Goal: Check status: Check status

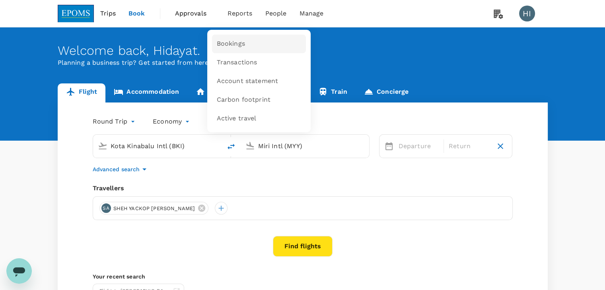
click at [237, 45] on span "Bookings" at bounding box center [231, 43] width 28 height 9
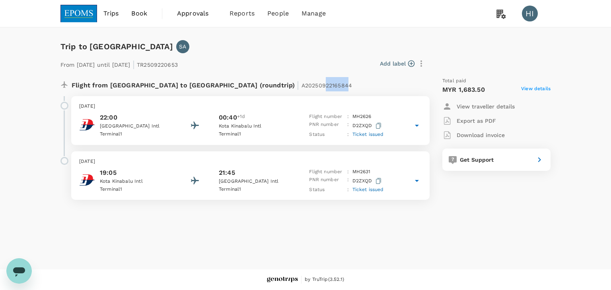
drag, startPoint x: 266, startPoint y: 85, endPoint x: 242, endPoint y: 84, distance: 23.9
click at [302, 84] on span "A20250922165844" at bounding box center [327, 85] width 51 height 6
drag, startPoint x: 216, startPoint y: 85, endPoint x: 269, endPoint y: 81, distance: 52.6
click at [269, 81] on div "Flight from [GEOGRAPHIC_DATA] to [GEOGRAPHIC_DATA] (roundtrip) | A20250922165844" at bounding box center [224, 84] width 305 height 14
copy p "A20250922165844"
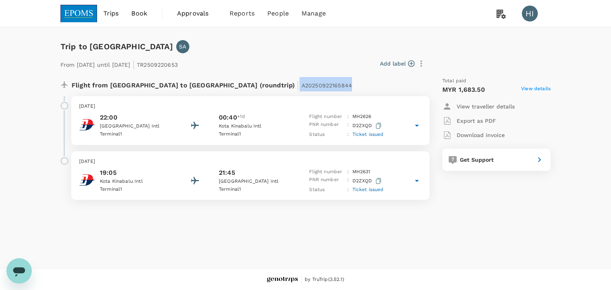
click at [331, 73] on div "Flight from [GEOGRAPHIC_DATA] to [GEOGRAPHIC_DATA] (roundtrip) | A20250922165844" at bounding box center [240, 83] width 372 height 25
click at [528, 91] on span "View details" at bounding box center [535, 90] width 29 height 10
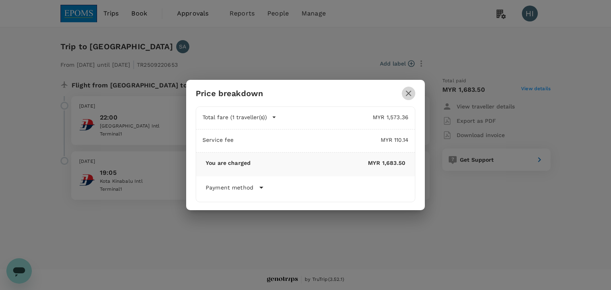
click at [411, 94] on icon "button" at bounding box center [409, 94] width 10 height 10
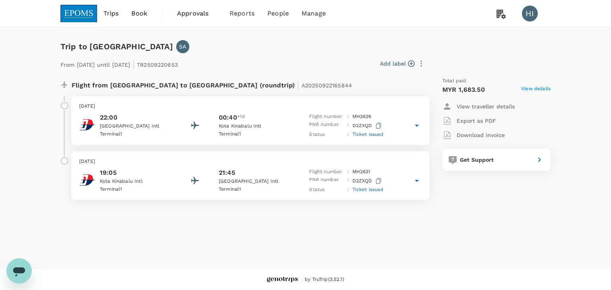
click at [200, 17] on span "Approvals" at bounding box center [197, 14] width 40 height 10
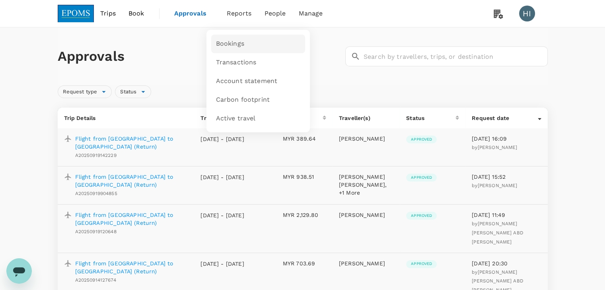
click at [237, 45] on span "Bookings" at bounding box center [230, 43] width 28 height 9
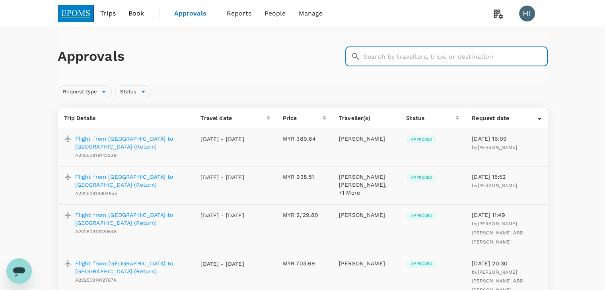
click at [392, 55] on input "text" at bounding box center [456, 57] width 184 height 20
paste input "A20250922165844"
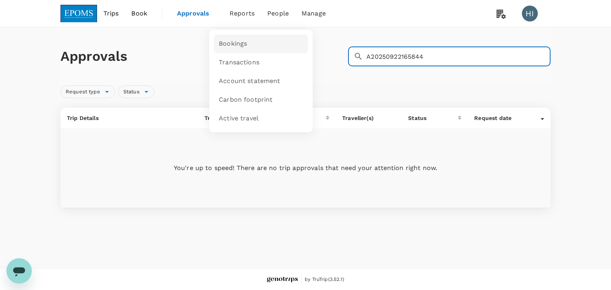
type input "A20250922165844"
click at [230, 43] on span "Bookings" at bounding box center [233, 43] width 28 height 9
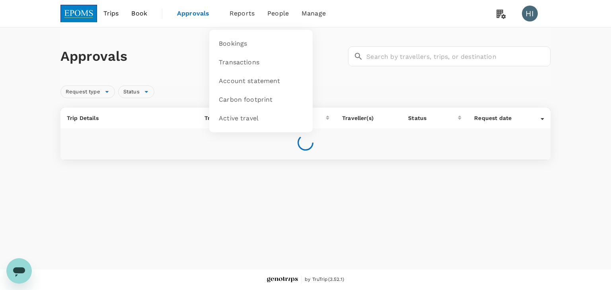
click at [241, 10] on span "Reports" at bounding box center [242, 14] width 25 height 10
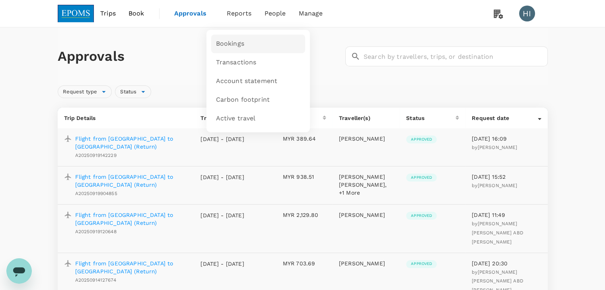
click at [236, 39] on link "Bookings" at bounding box center [258, 44] width 94 height 19
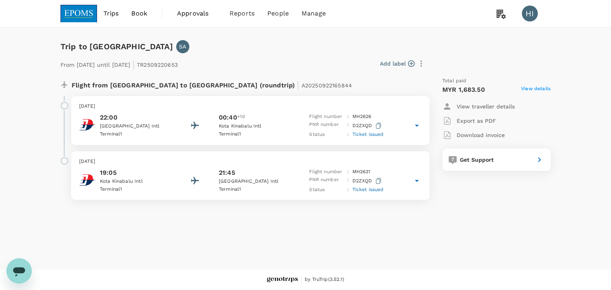
click at [417, 125] on icon at bounding box center [417, 126] width 4 height 2
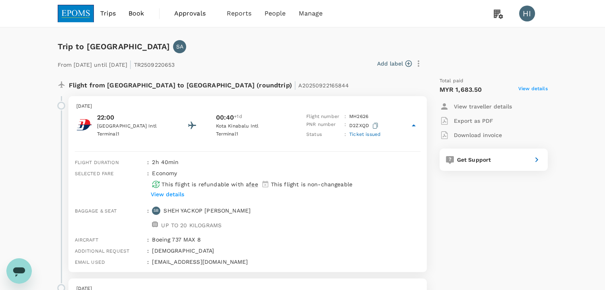
click at [417, 125] on icon at bounding box center [414, 126] width 10 height 10
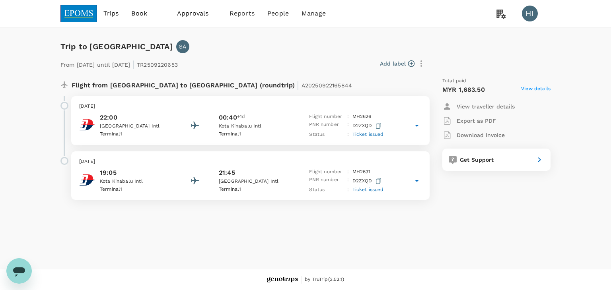
click at [476, 107] on p "View traveller details" at bounding box center [486, 107] width 58 height 8
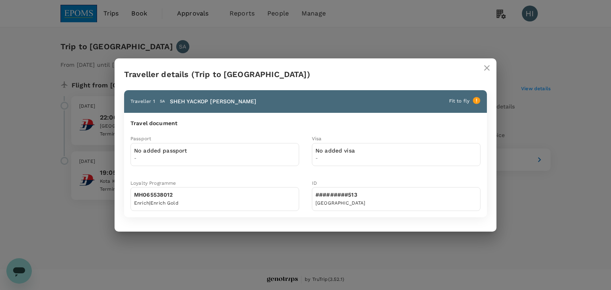
click at [484, 69] on icon "close" at bounding box center [487, 68] width 10 height 10
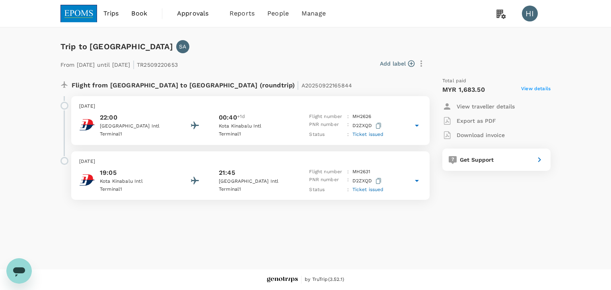
click at [536, 89] on span "View details" at bounding box center [535, 90] width 29 height 10
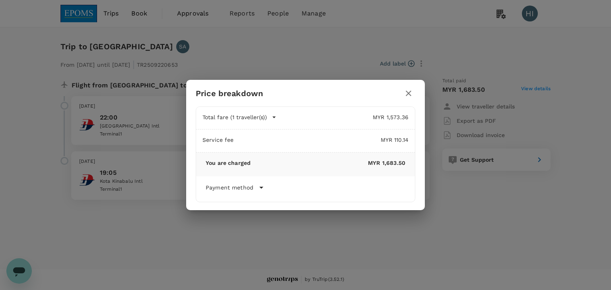
click at [411, 90] on icon "button" at bounding box center [409, 94] width 10 height 10
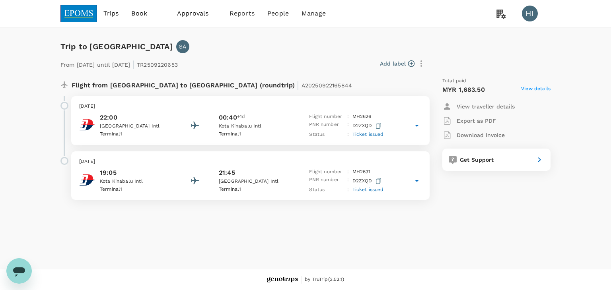
click at [201, 14] on span "Approvals" at bounding box center [197, 14] width 40 height 10
